Goal: Use online tool/utility: Utilize a website feature to perform a specific function

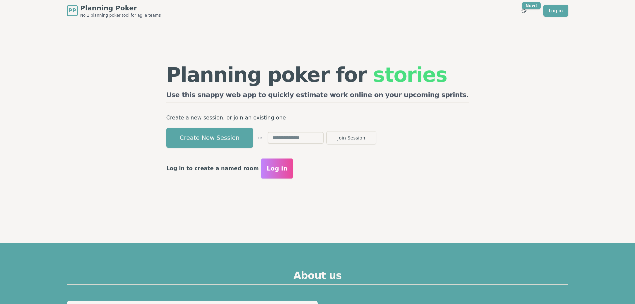
click at [287, 168] on span "Log in" at bounding box center [277, 168] width 21 height 9
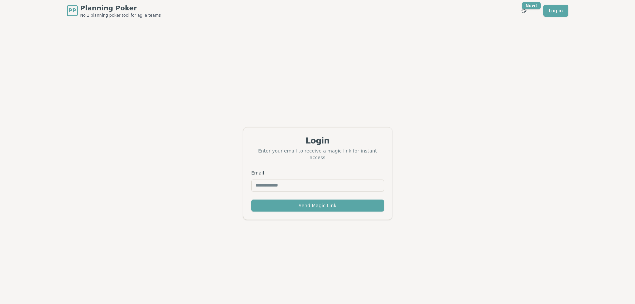
click at [321, 179] on input "Email" at bounding box center [317, 185] width 133 height 12
type input "**********"
click at [368, 200] on button "Send Magic Link" at bounding box center [317, 205] width 133 height 12
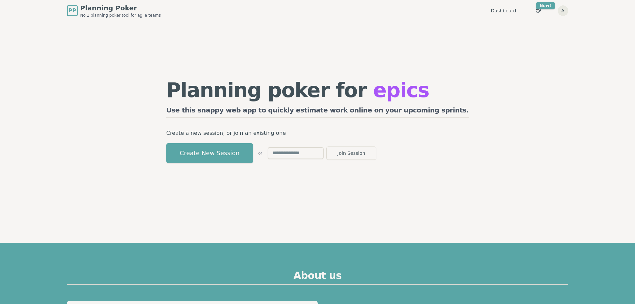
click at [376, 158] on button "Join Session" at bounding box center [351, 152] width 50 height 13
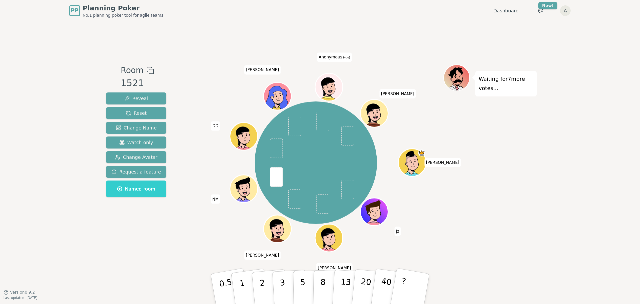
click at [337, 58] on span "Anonymous (you)" at bounding box center [334, 57] width 35 height 9
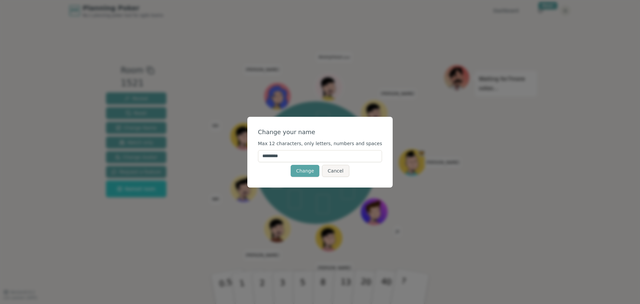
click at [339, 155] on input "*********" at bounding box center [320, 156] width 124 height 12
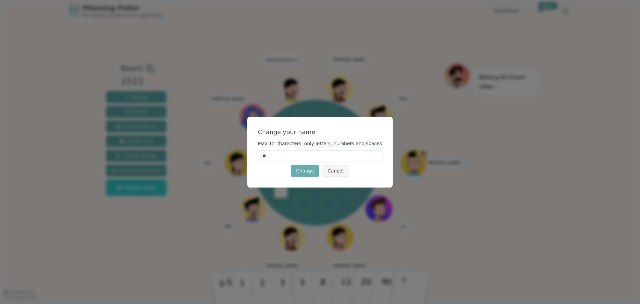
type input "**"
click at [299, 170] on button "Change" at bounding box center [305, 171] width 29 height 12
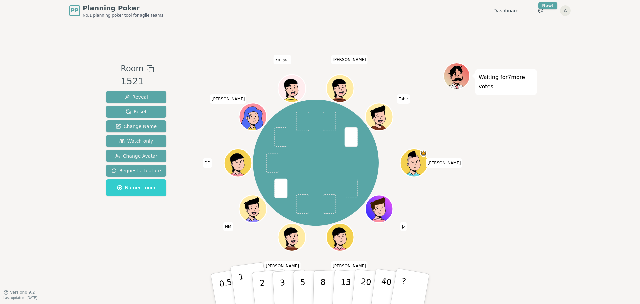
click at [243, 290] on p "1" at bounding box center [243, 289] width 10 height 36
click at [282, 292] on p "3" at bounding box center [282, 289] width 7 height 36
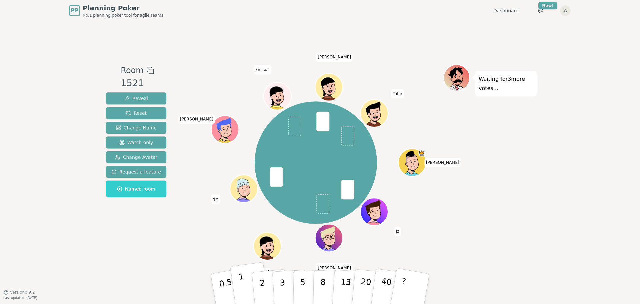
click at [243, 278] on p "1" at bounding box center [243, 289] width 10 height 36
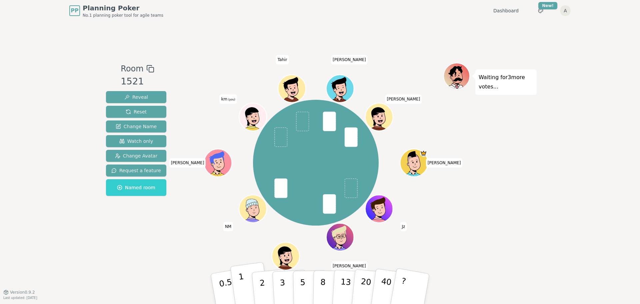
click at [242, 291] on p "1" at bounding box center [243, 289] width 10 height 36
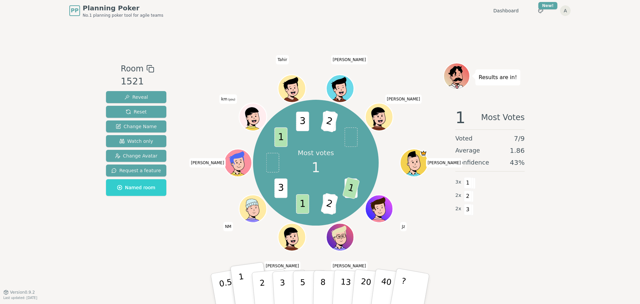
click at [247, 282] on button "1" at bounding box center [250, 289] width 40 height 54
click at [248, 281] on button "1" at bounding box center [250, 289] width 40 height 54
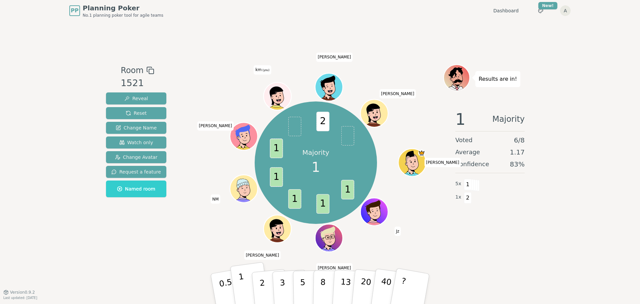
click at [247, 288] on button "1" at bounding box center [250, 289] width 40 height 54
